Goal: Task Accomplishment & Management: Use online tool/utility

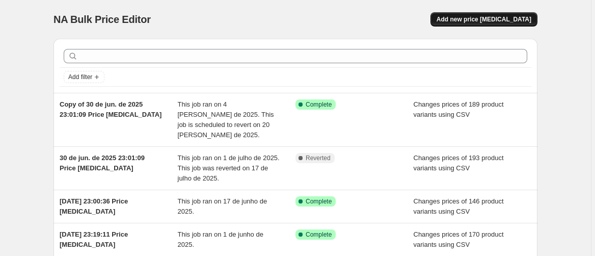
click at [462, 17] on span "Add new price [MEDICAL_DATA]" at bounding box center [484, 19] width 95 height 8
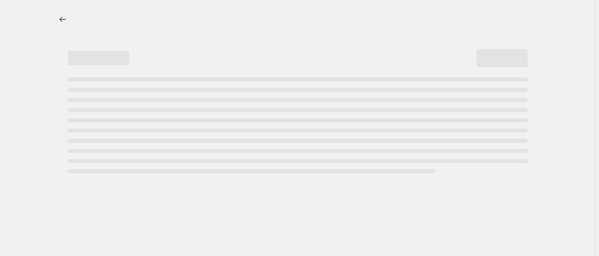
select select "percentage"
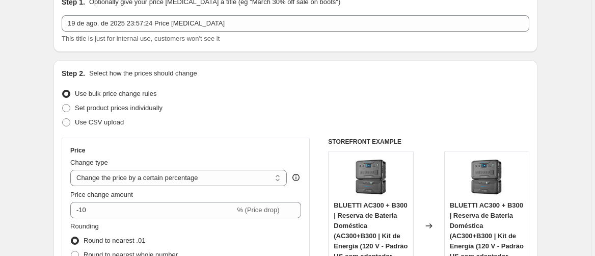
scroll to position [68, 0]
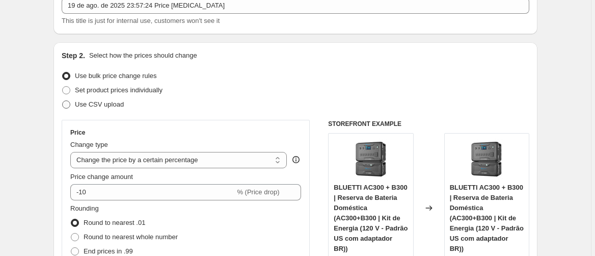
click at [85, 103] on span "Use CSV upload" at bounding box center [99, 104] width 49 height 8
click at [63, 101] on input "Use CSV upload" at bounding box center [62, 100] width 1 height 1
radio input "true"
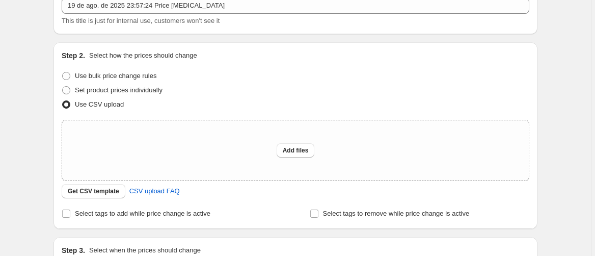
scroll to position [136, 0]
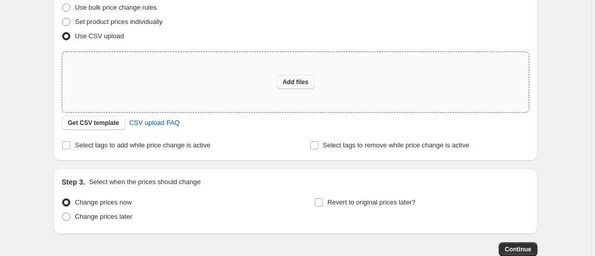
click at [300, 79] on span "Add files" at bounding box center [296, 82] width 26 height 8
type input "C:\fakepath\产品价格 - BR - [DATE].csv"
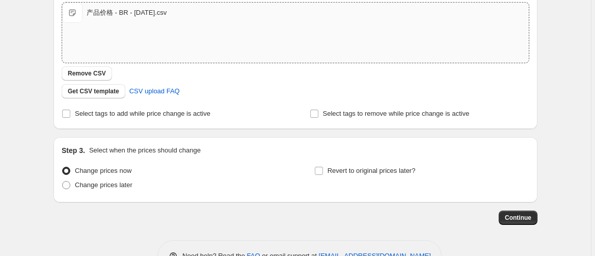
scroll to position [216, 0]
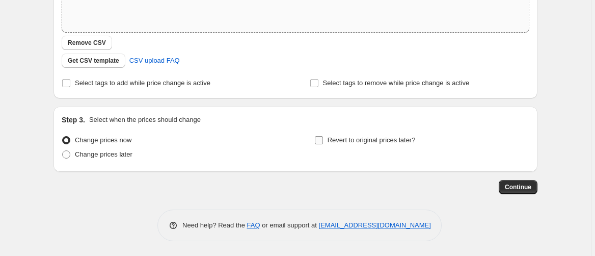
click at [320, 140] on input "Revert to original prices later?" at bounding box center [319, 140] width 8 height 8
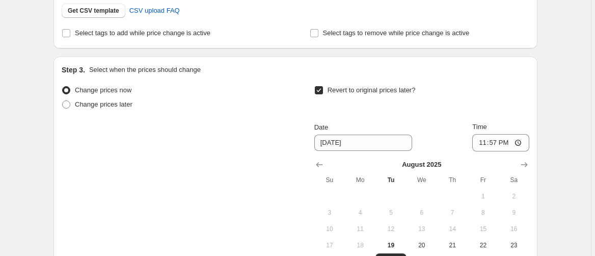
scroll to position [284, 0]
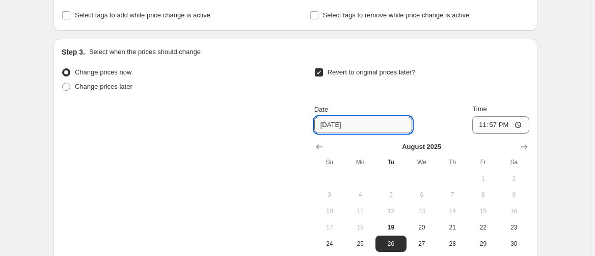
click at [335, 125] on input "[DATE]" at bounding box center [363, 125] width 98 height 16
click at [256, 112] on div "Change prices now Change prices later Revert to original prices later? Date [DA…" at bounding box center [296, 166] width 468 height 203
click at [320, 76] on span at bounding box center [318, 72] width 9 height 9
click at [320, 76] on input "Revert to original prices later?" at bounding box center [319, 72] width 8 height 8
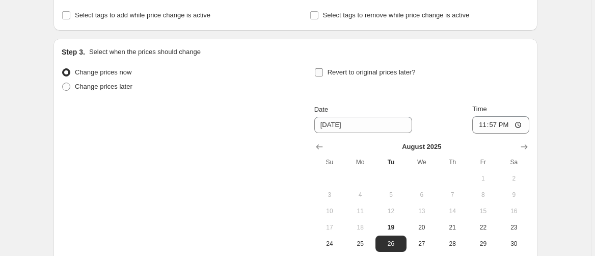
checkbox input "false"
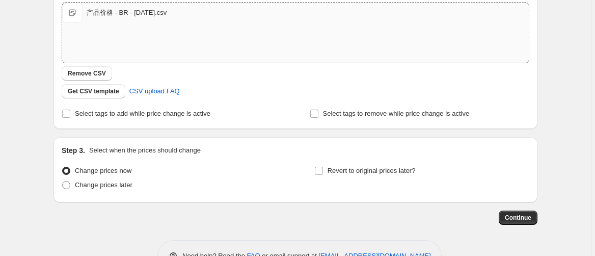
scroll to position [204, 0]
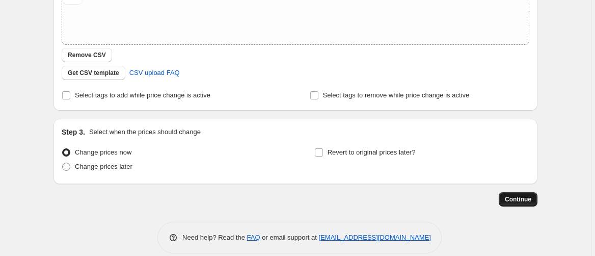
click at [530, 198] on span "Continue" at bounding box center [518, 199] width 26 height 8
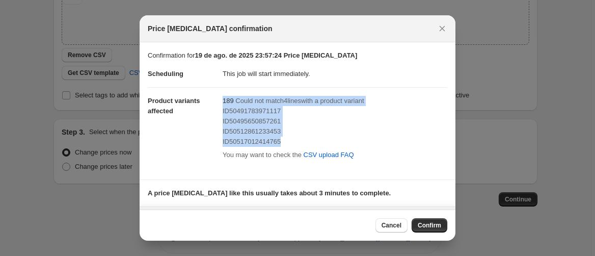
drag, startPoint x: 220, startPoint y: 109, endPoint x: 292, endPoint y: 142, distance: 79.3
click at [292, 142] on dl "Scheduling This job will start immediately. Product variants affected 189 Could…" at bounding box center [298, 116] width 300 height 111
click at [392, 140] on div "ID50517012414765" at bounding box center [335, 142] width 225 height 10
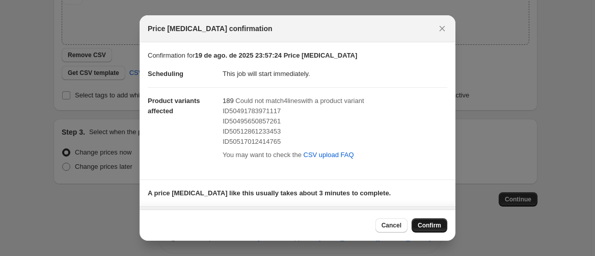
click at [427, 228] on span "Confirm" at bounding box center [429, 225] width 23 height 8
